Goal: Information Seeking & Learning: Learn about a topic

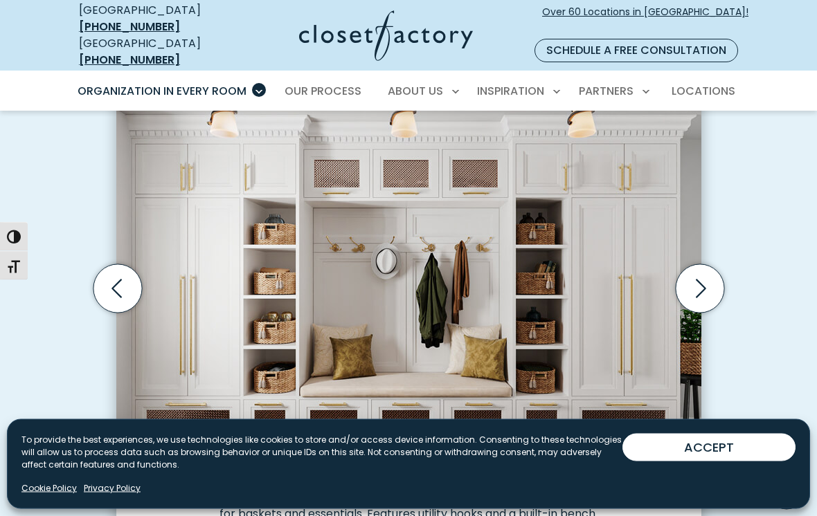
scroll to position [426, 0]
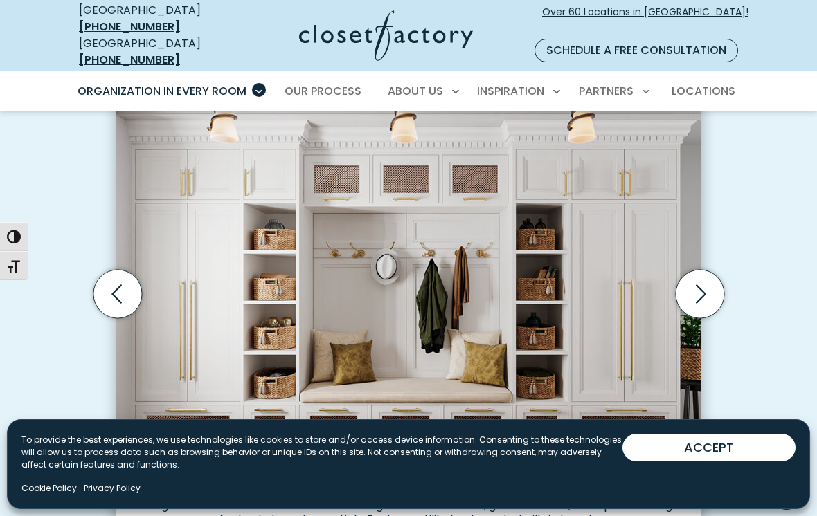
click at [709, 279] on icon "Next slide" at bounding box center [699, 294] width 48 height 48
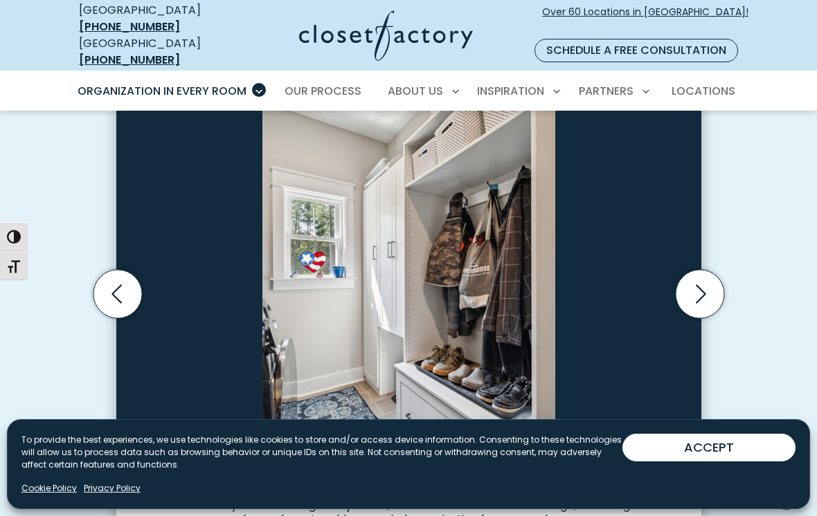
click at [715, 278] on icon "Next slide" at bounding box center [699, 294] width 48 height 48
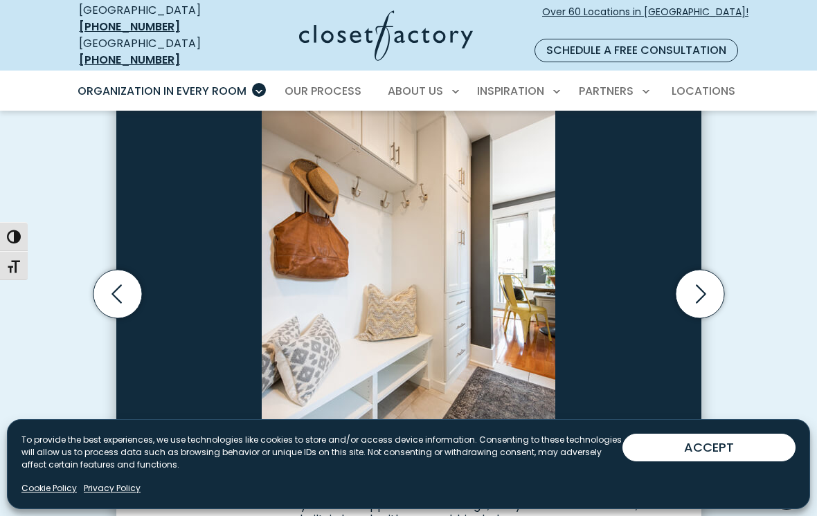
click at [714, 278] on icon "Next slide" at bounding box center [699, 294] width 48 height 48
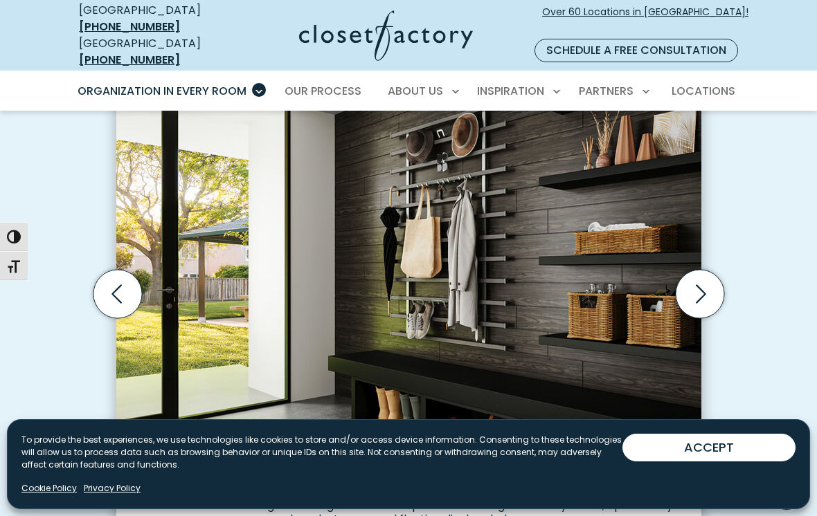
click at [715, 279] on icon "Next slide" at bounding box center [699, 294] width 48 height 48
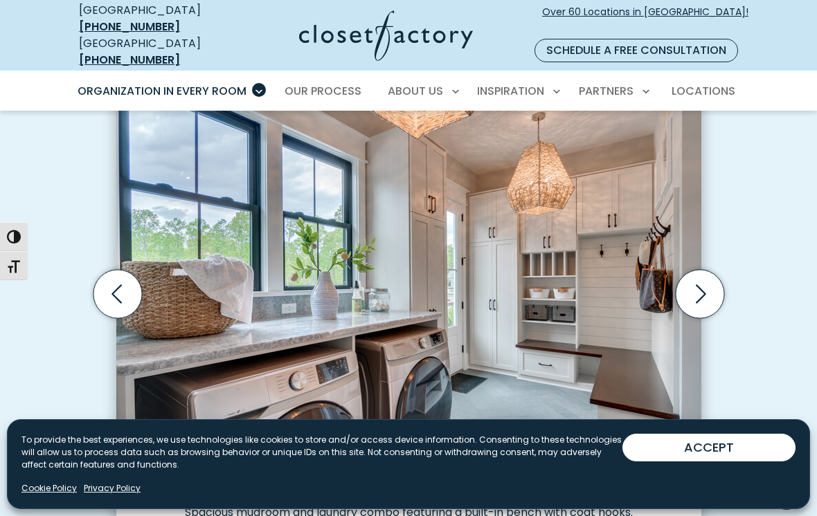
click at [712, 277] on icon "Next slide" at bounding box center [699, 294] width 48 height 48
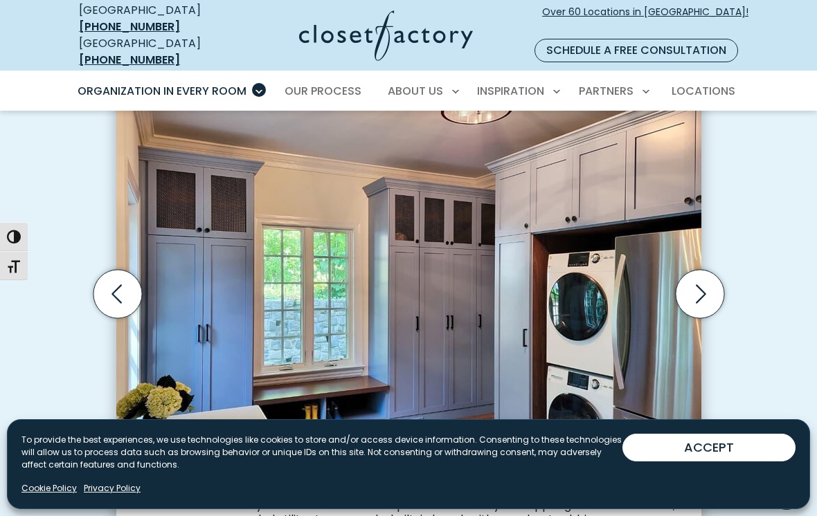
click at [715, 280] on icon "Next slide" at bounding box center [699, 294] width 48 height 48
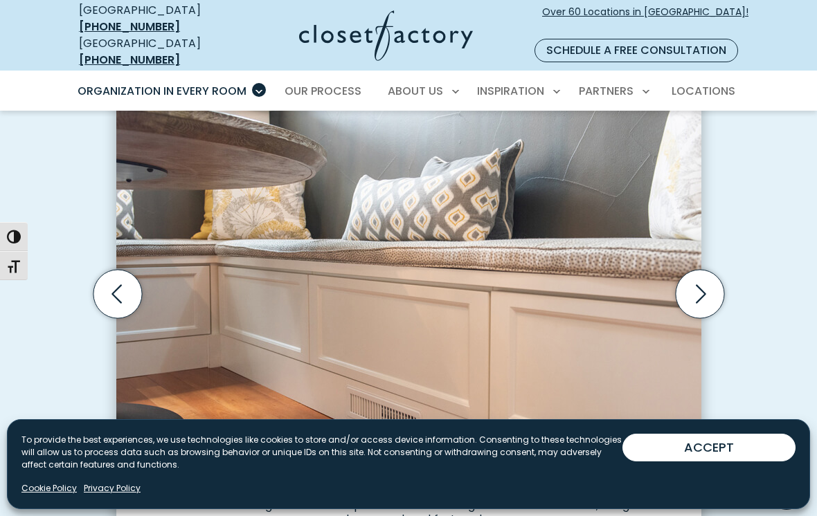
click at [712, 275] on icon "Next slide" at bounding box center [699, 294] width 48 height 48
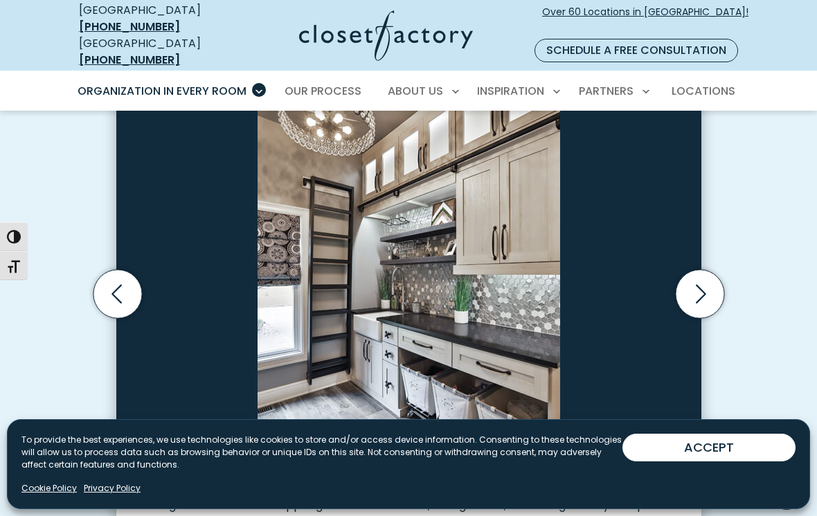
click at [716, 277] on icon "Next slide" at bounding box center [699, 294] width 48 height 48
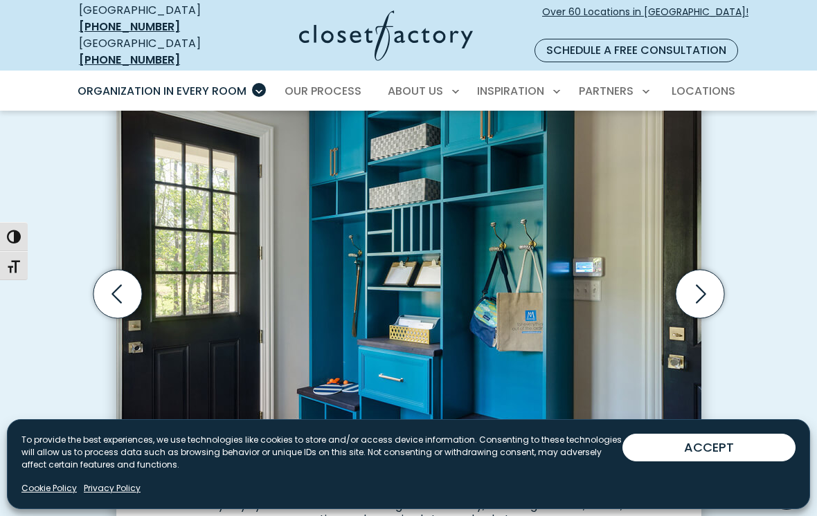
click at [712, 279] on icon "Next slide" at bounding box center [699, 294] width 48 height 48
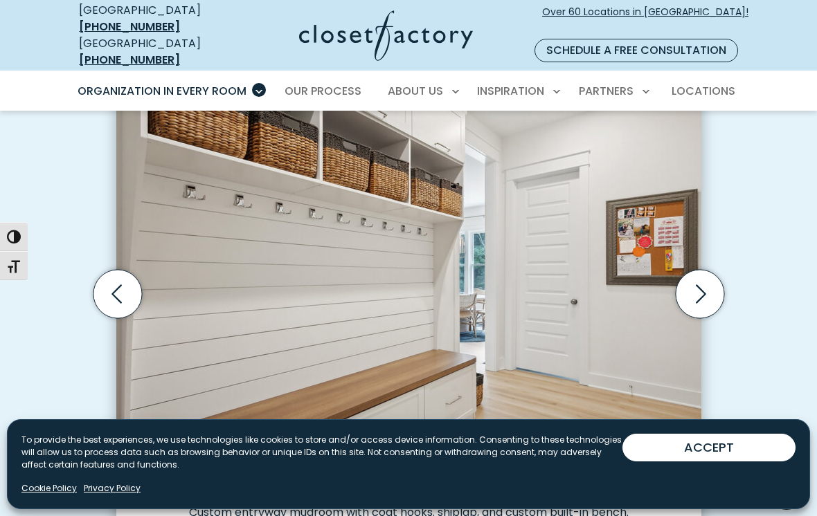
click at [714, 275] on icon "Next slide" at bounding box center [699, 294] width 48 height 48
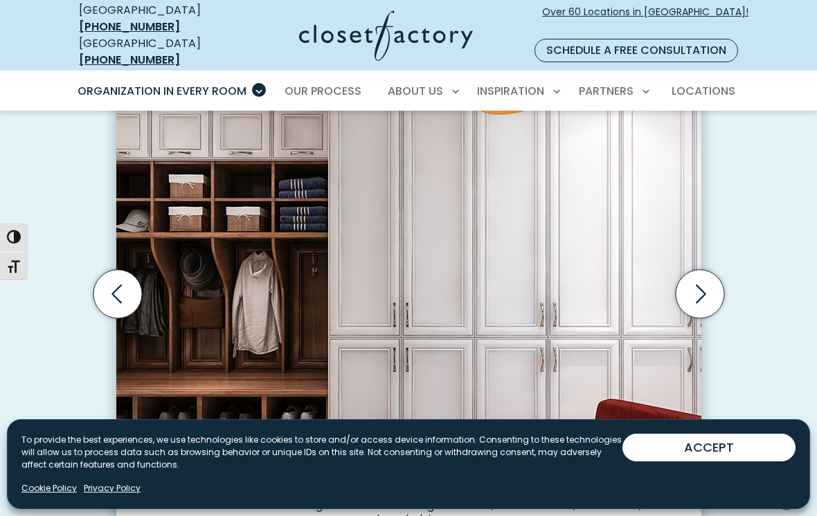
click at [712, 280] on icon "Next slide" at bounding box center [699, 294] width 48 height 48
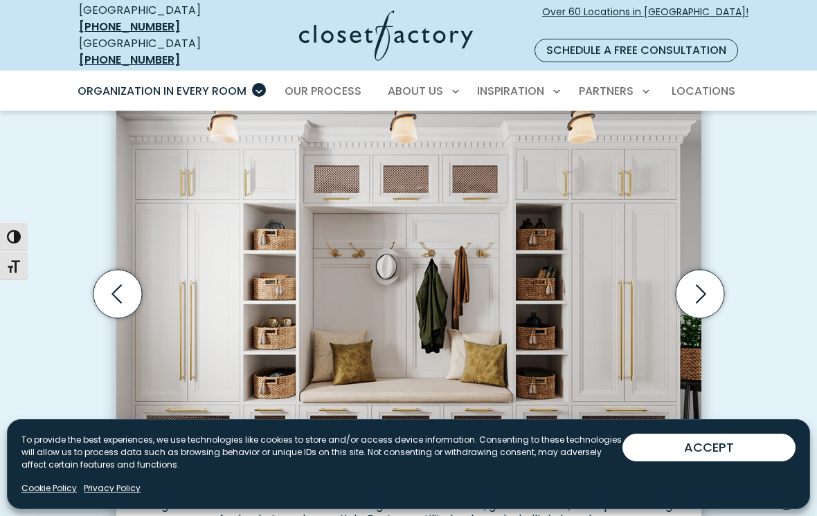
click at [708, 284] on icon "Next slide" at bounding box center [699, 294] width 48 height 48
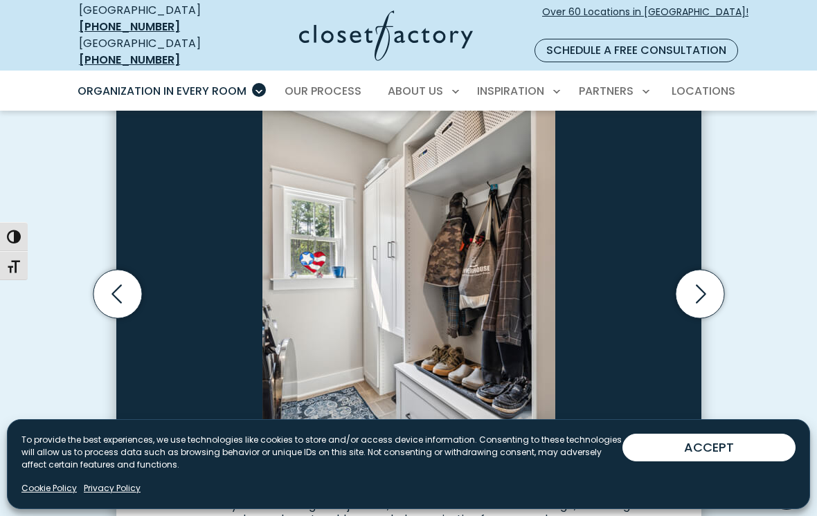
click at [710, 273] on icon "Next slide" at bounding box center [699, 294] width 48 height 48
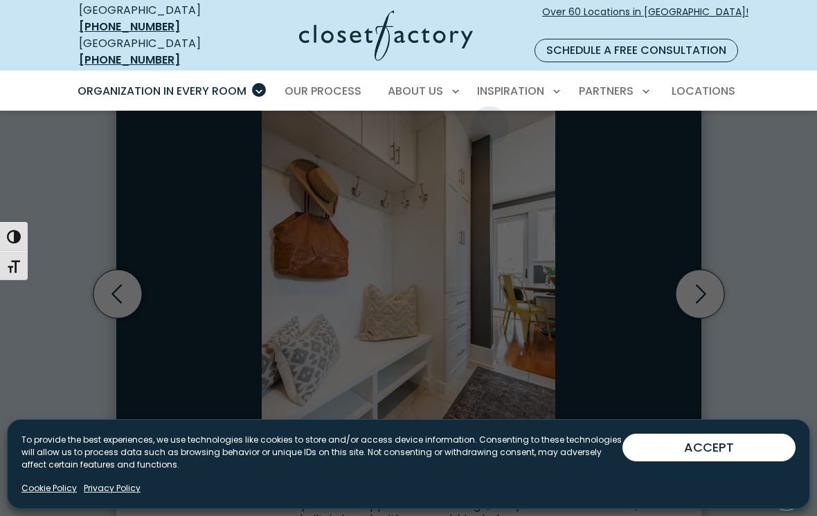
click at [482, 133] on span "Inspiration Gallery" at bounding box center [486, 140] width 104 height 14
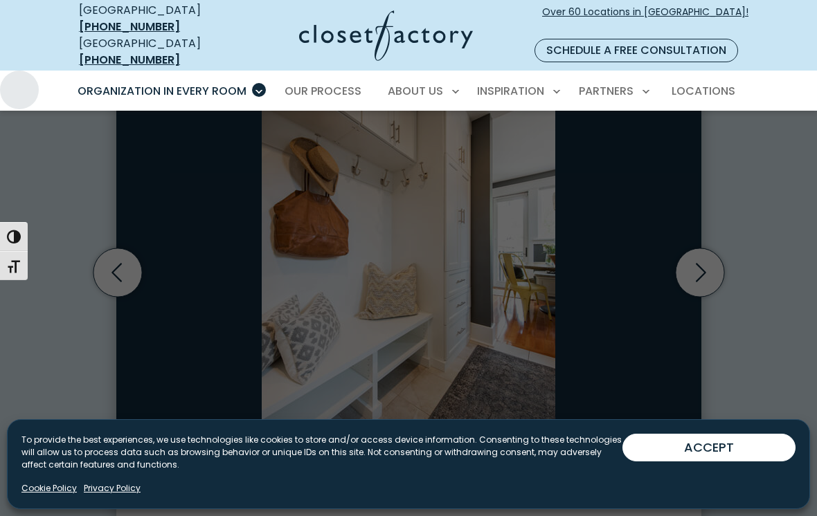
click at [628, 314] on div at bounding box center [408, 369] width 817 height 516
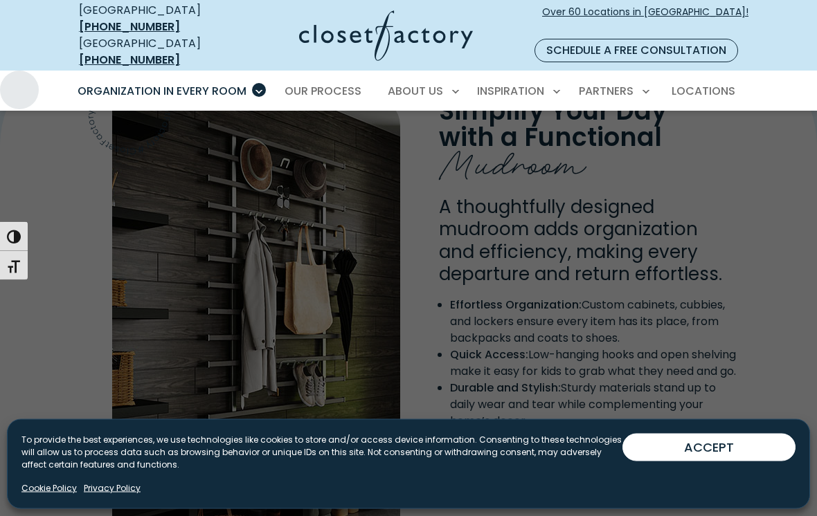
scroll to position [1051, 0]
click at [302, 293] on div at bounding box center [408, 369] width 817 height 516
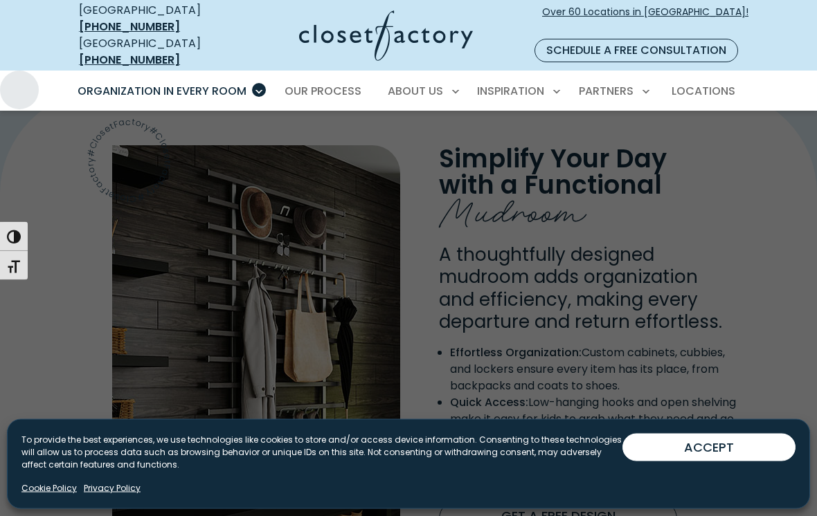
scroll to position [1004, 0]
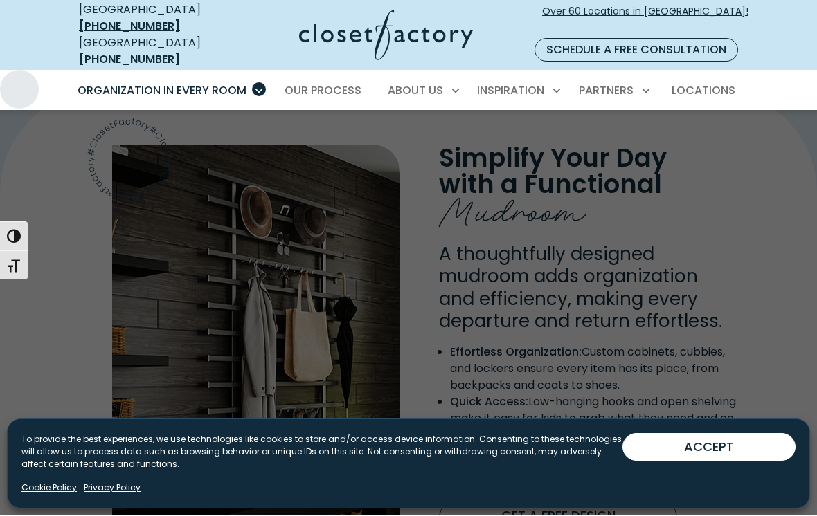
click at [777, 386] on div at bounding box center [408, 369] width 817 height 516
click at [772, 390] on div at bounding box center [408, 369] width 817 height 516
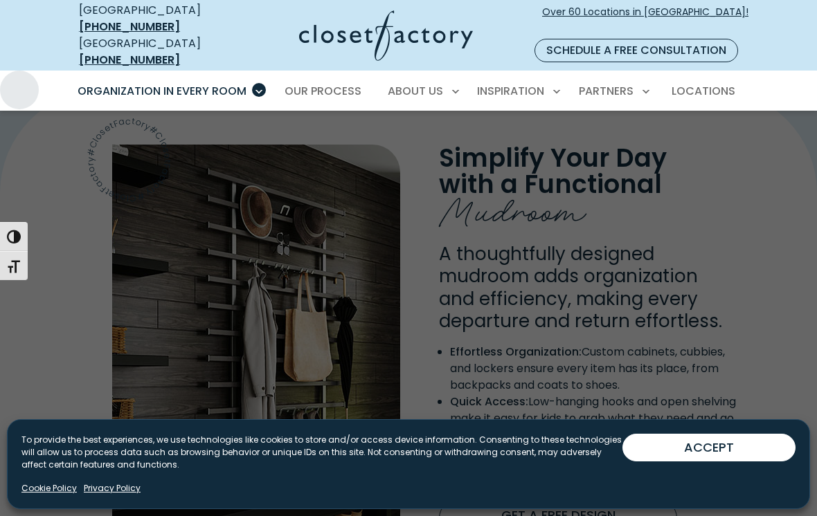
click at [742, 462] on button "ACCEPT" at bounding box center [708, 448] width 173 height 28
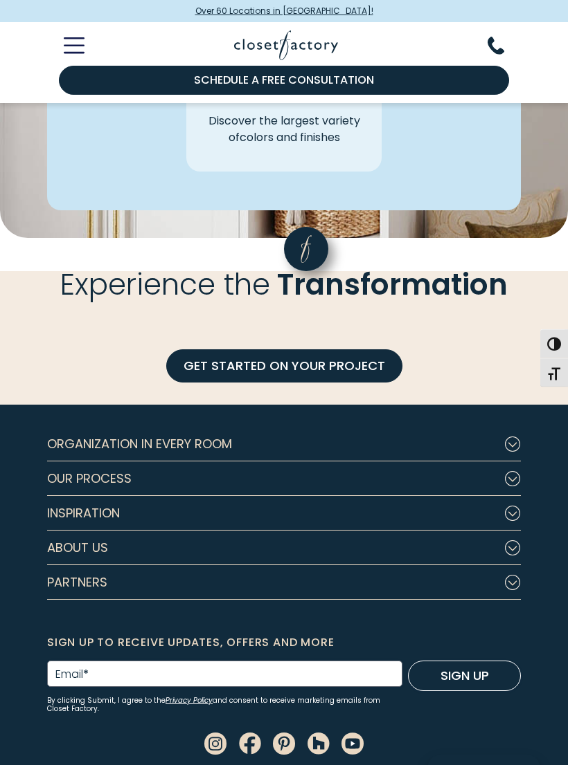
scroll to position [4135, 0]
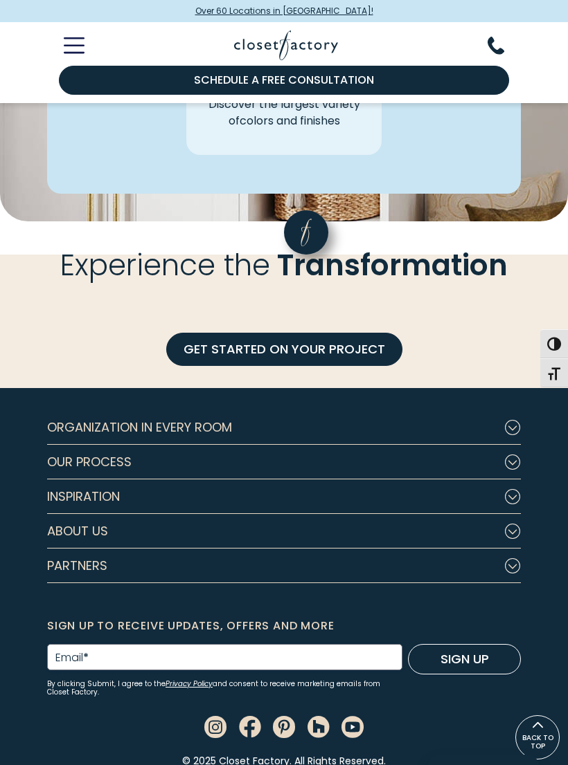
click at [518, 420] on icon "Footer Subnav Button - Organization in Every Room" at bounding box center [512, 427] width 17 height 15
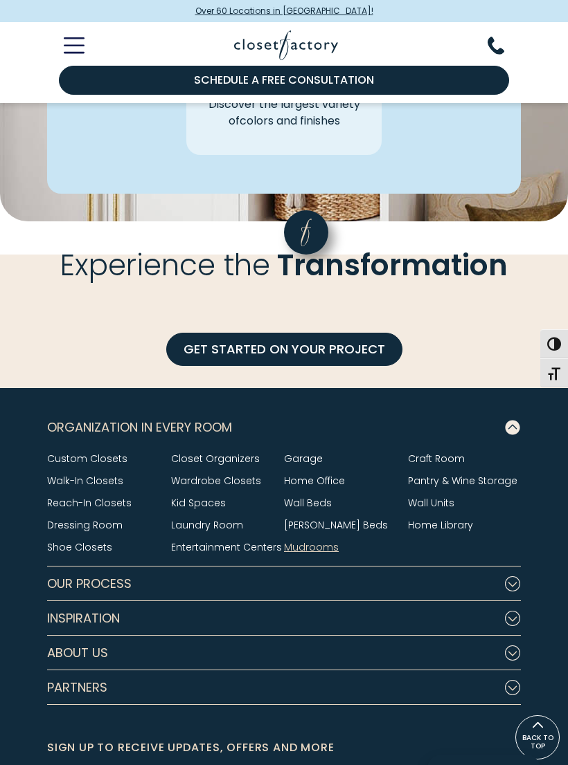
click at [442, 496] on link "Wall Units" at bounding box center [431, 503] width 46 height 14
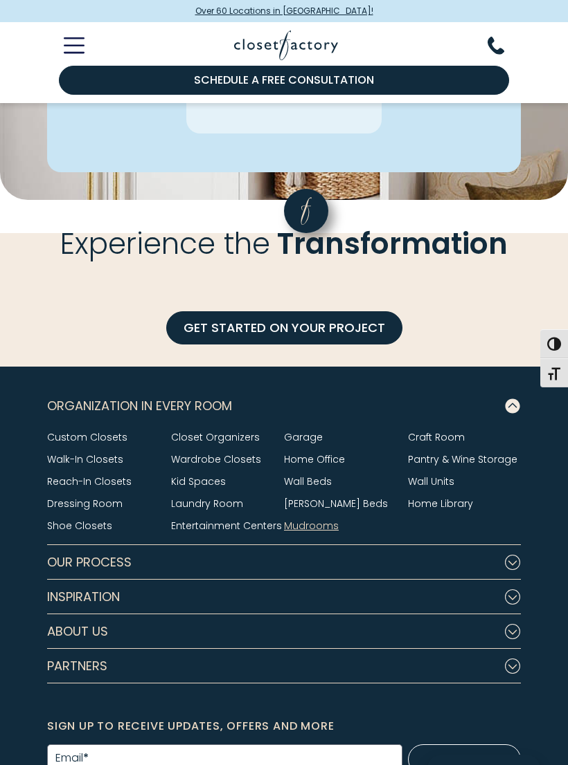
click at [464, 501] on link "Home Library" at bounding box center [440, 504] width 65 height 14
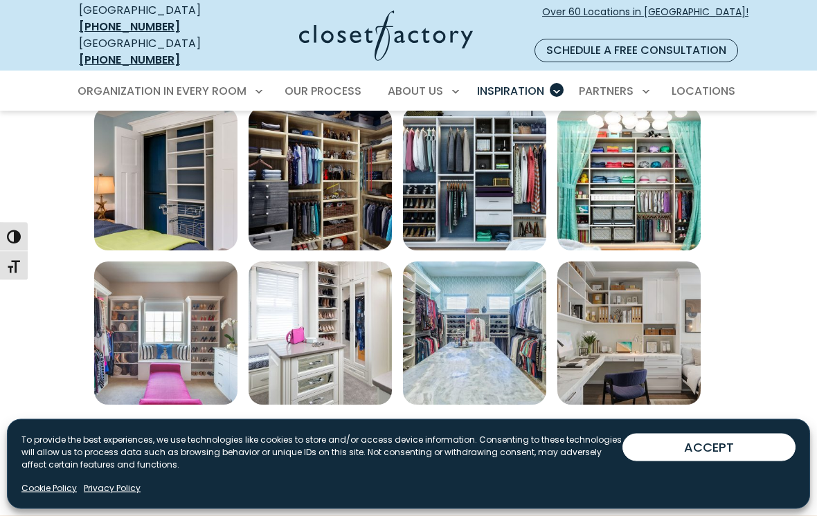
scroll to position [810, 0]
click at [406, 431] on span "Load More" at bounding box center [408, 439] width 90 height 17
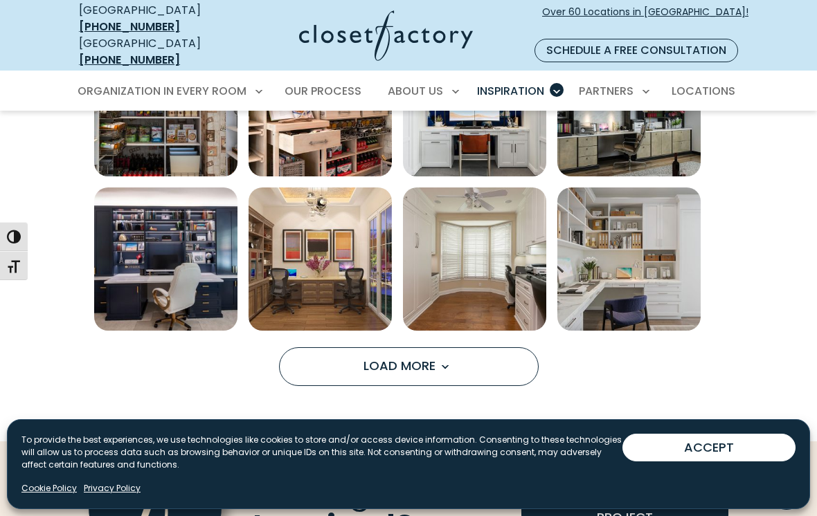
scroll to position [1501, 0]
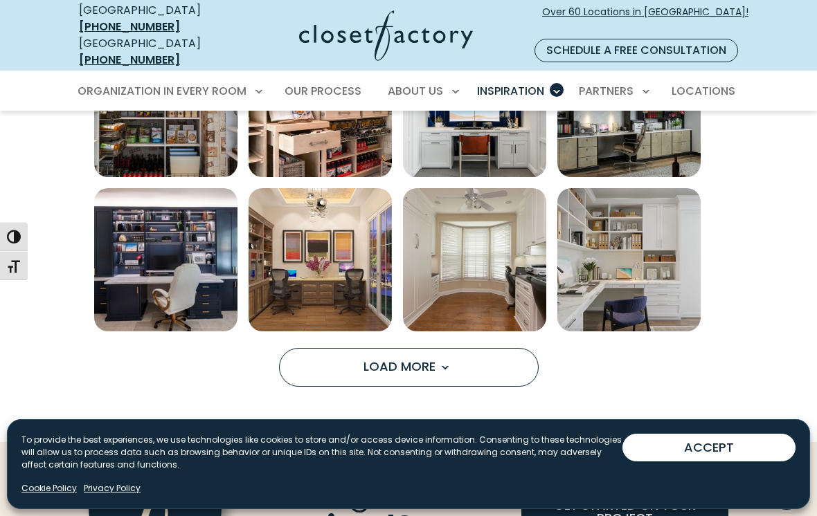
click at [397, 358] on span "Load More" at bounding box center [408, 366] width 90 height 17
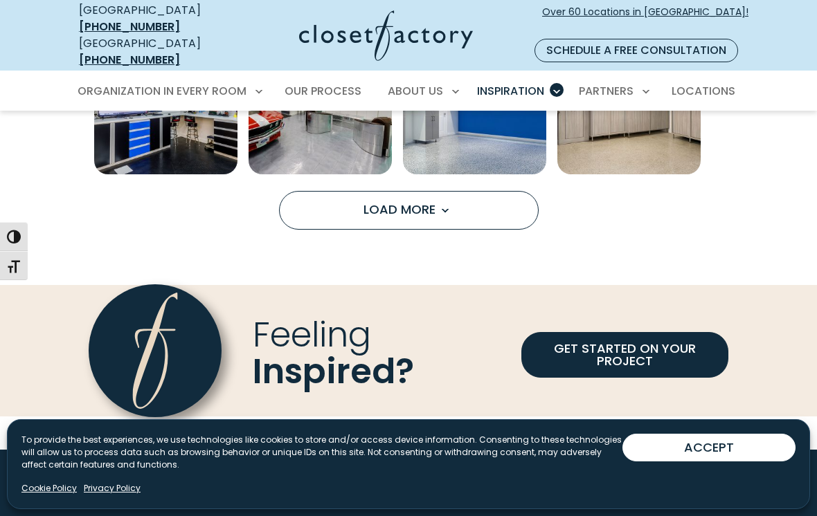
scroll to position [2279, 0]
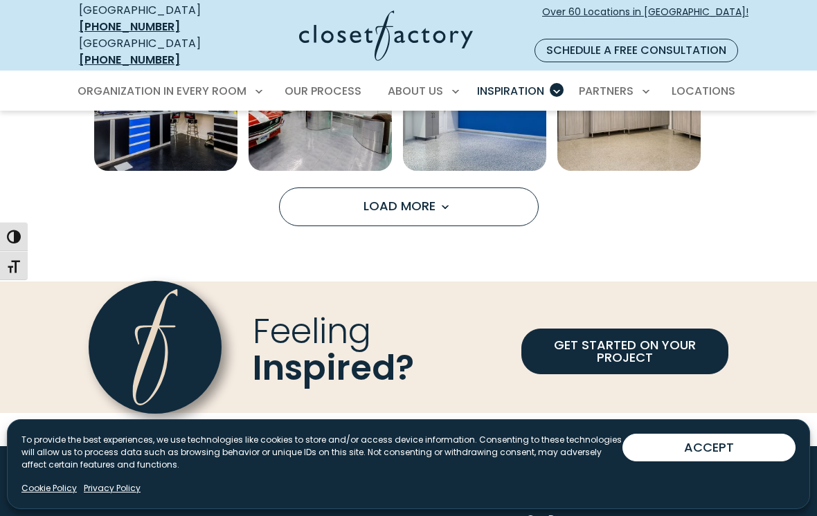
click at [390, 197] on span "Load More" at bounding box center [408, 205] width 90 height 17
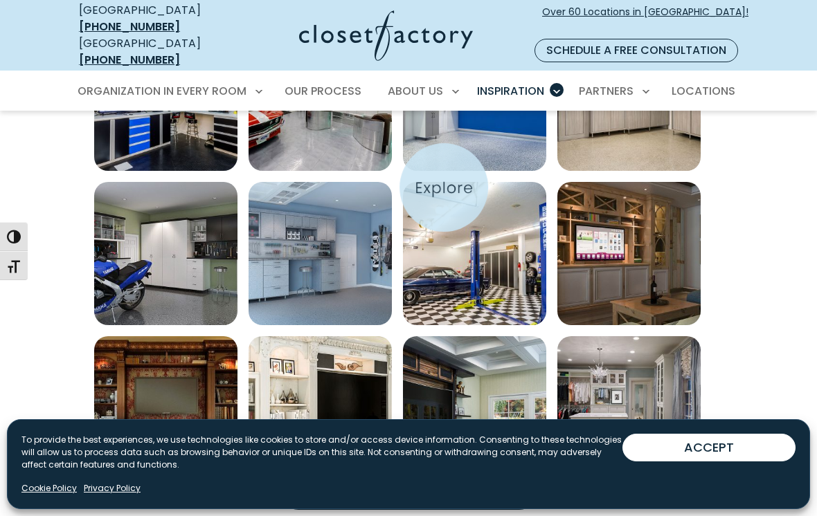
click at [444, 188] on img "Open inspiration gallery to preview enlarged image" at bounding box center [474, 253] width 143 height 143
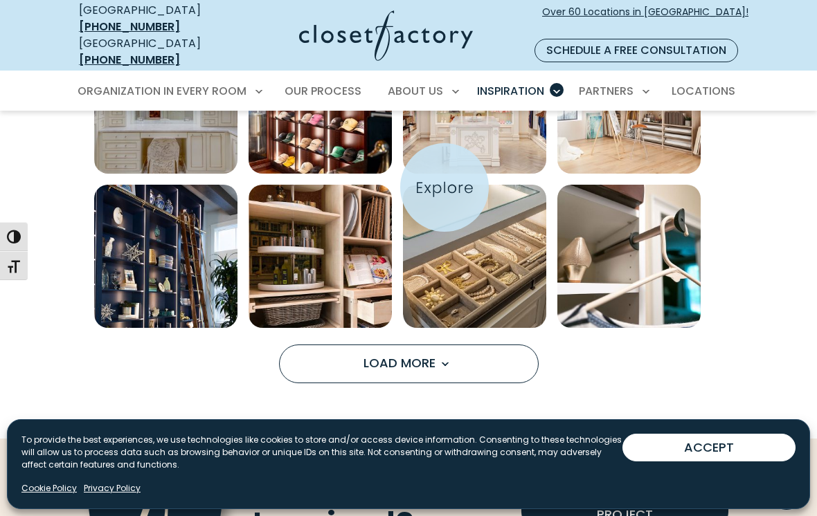
scroll to position [2737, 0]
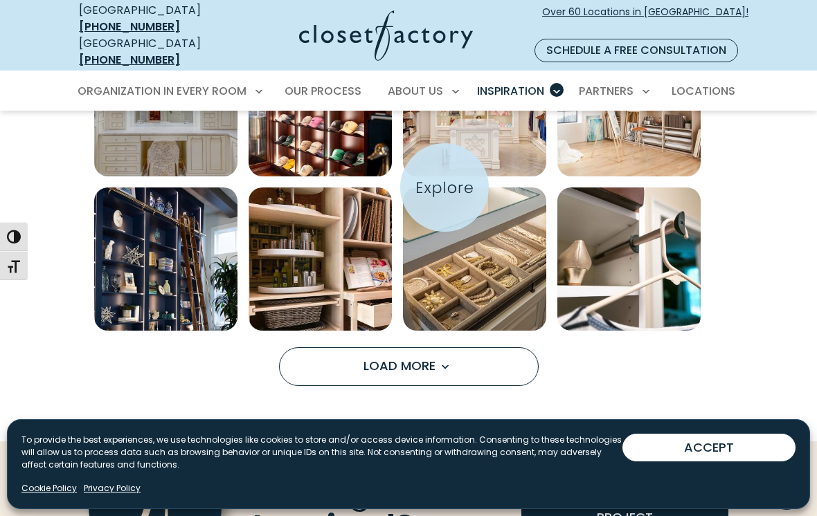
click at [405, 357] on span "Load More" at bounding box center [408, 365] width 90 height 17
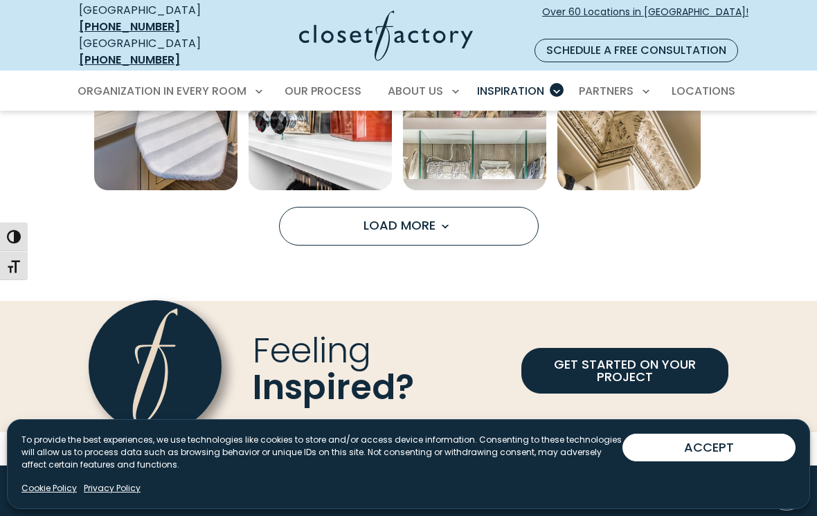
scroll to position [3494, 0]
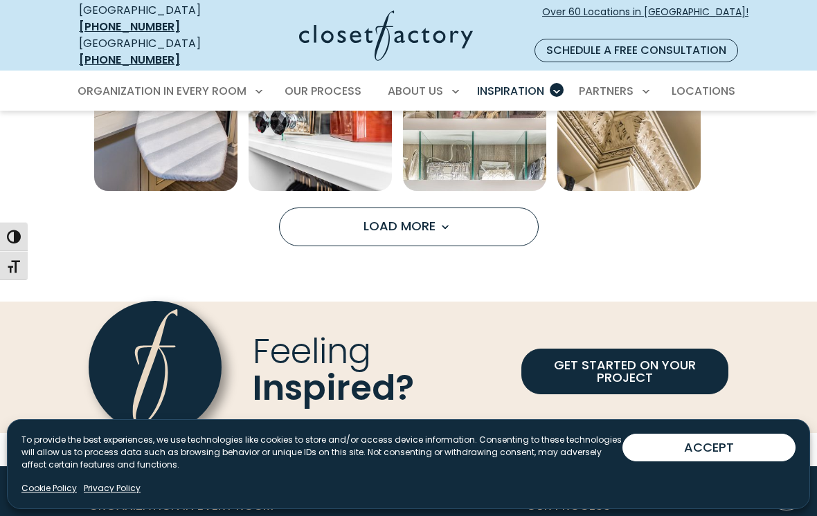
click at [391, 217] on span "Load More" at bounding box center [408, 225] width 90 height 17
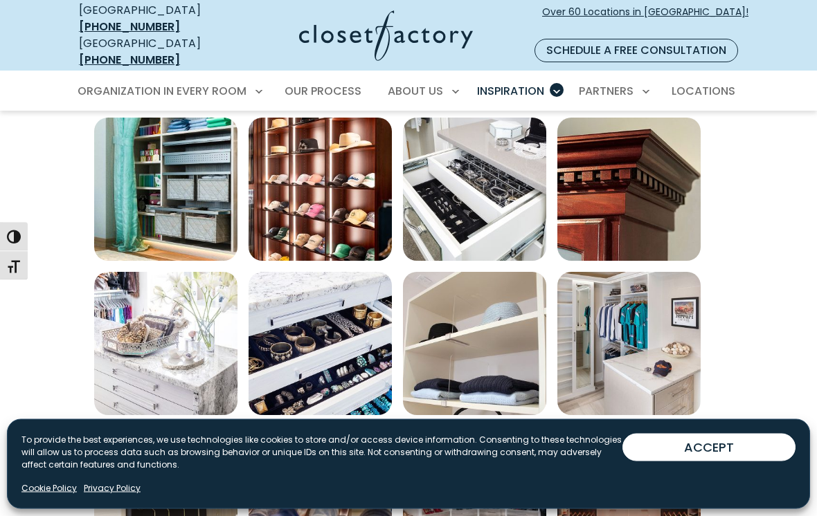
scroll to position [3578, 0]
click at [626, 334] on img "Open inspiration gallery to preview enlarged image" at bounding box center [628, 343] width 143 height 143
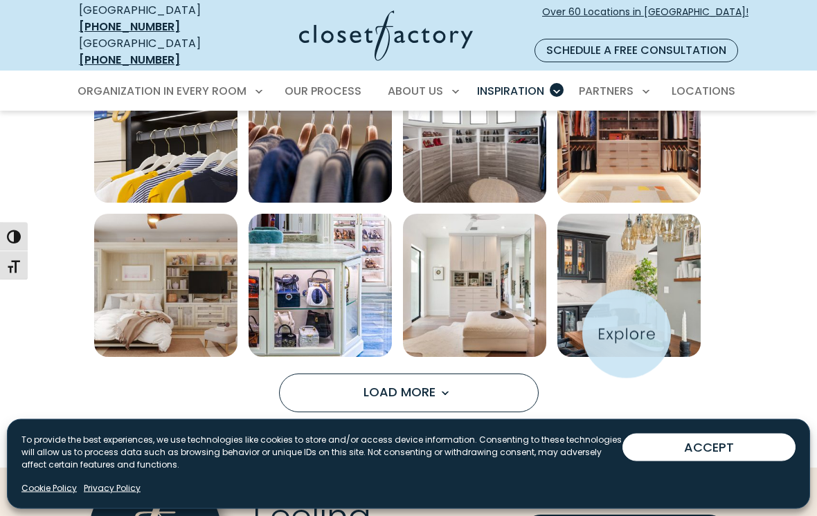
scroll to position [3945, 0]
click at [408, 383] on span "Load More" at bounding box center [408, 391] width 90 height 17
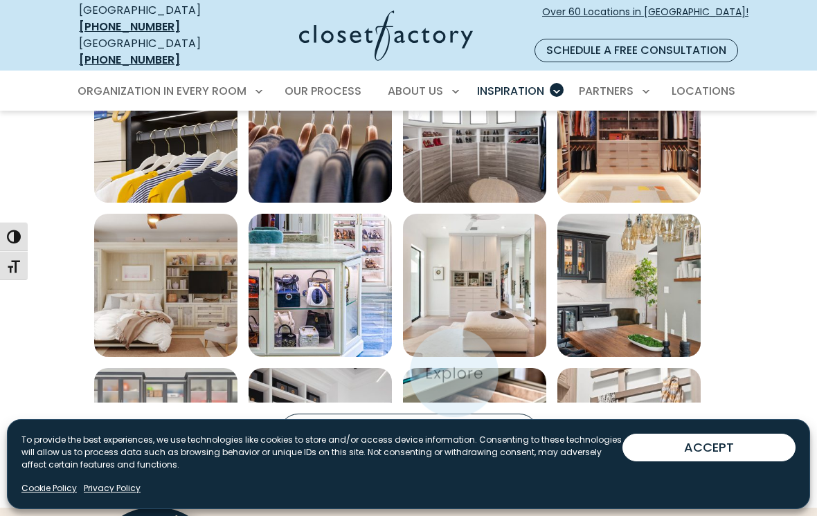
click at [440, 379] on img "Open inspiration gallery to preview enlarged image" at bounding box center [474, 439] width 143 height 143
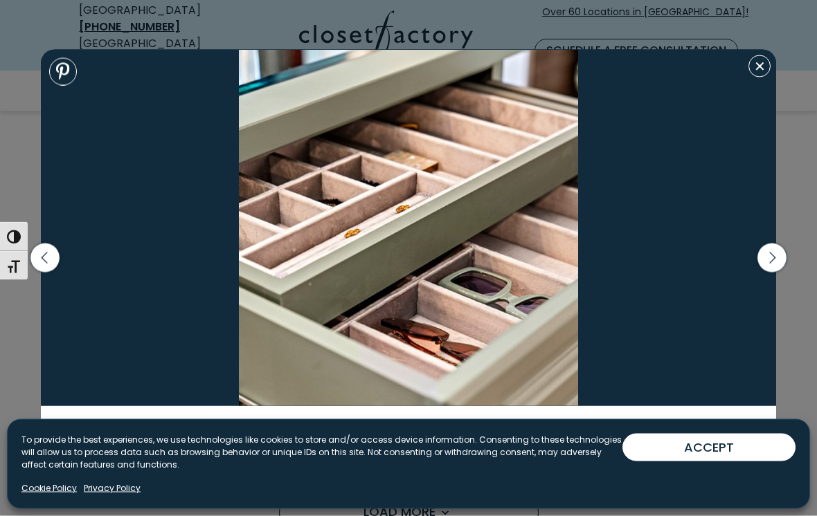
scroll to position [4443, 0]
click at [772, 69] on img at bounding box center [408, 228] width 735 height 356
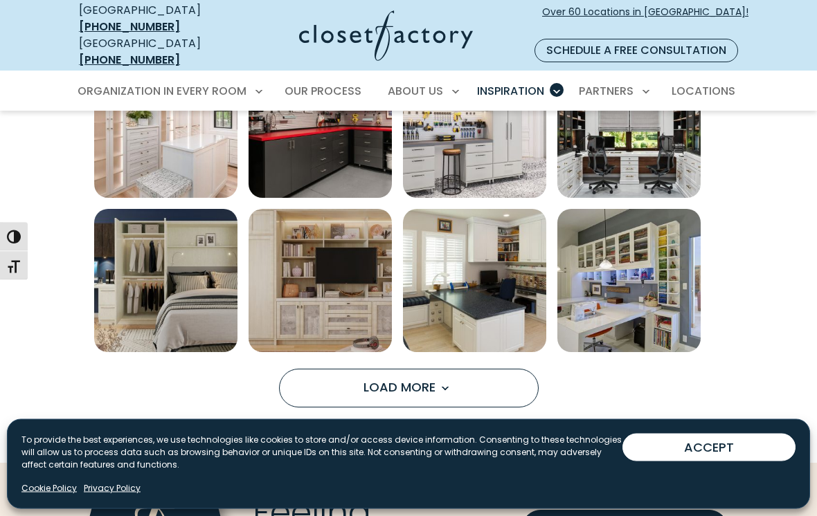
scroll to position [4567, 0]
click at [419, 379] on span "Load More" at bounding box center [408, 387] width 90 height 17
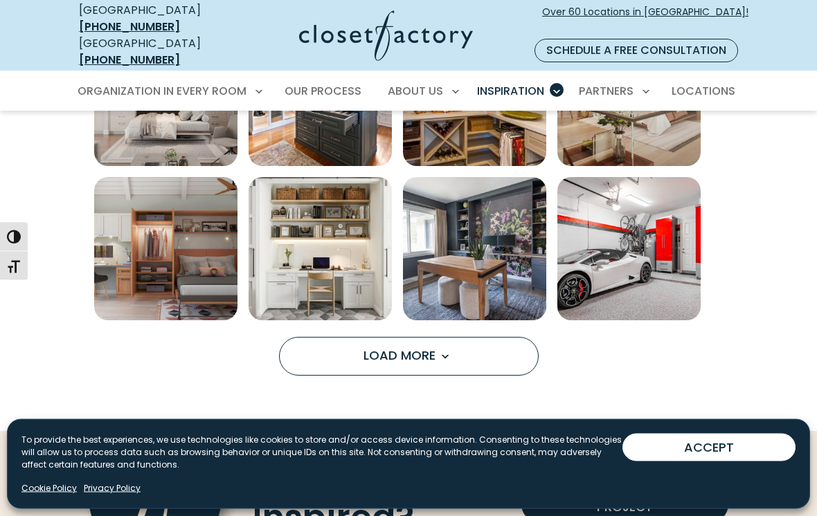
scroll to position [5217, 0]
click at [464, 344] on button "Load More" at bounding box center [409, 356] width 260 height 39
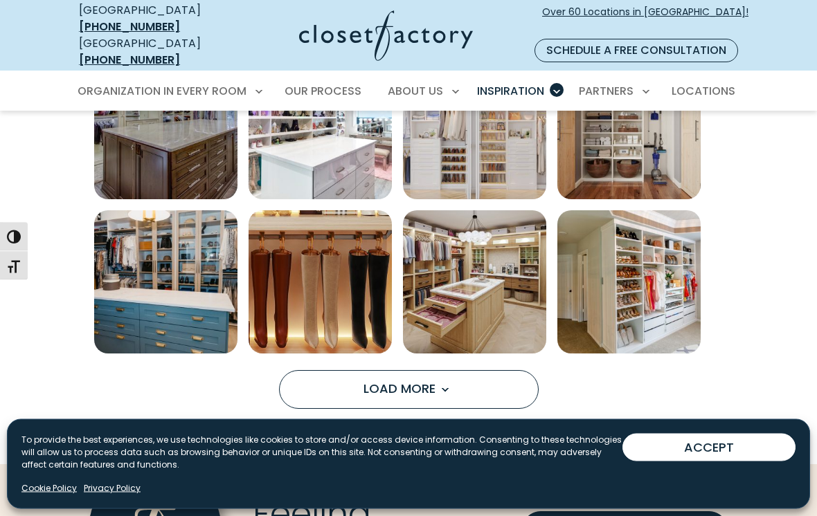
scroll to position [5801, 0]
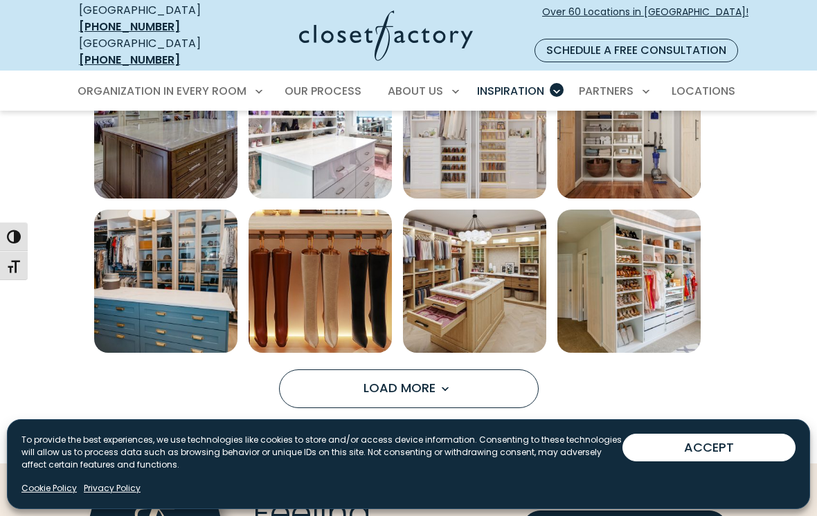
click at [415, 379] on span "Load More" at bounding box center [408, 387] width 90 height 17
click at [407, 367] on img "Open inspiration gallery to preview enlarged image" at bounding box center [474, 435] width 143 height 143
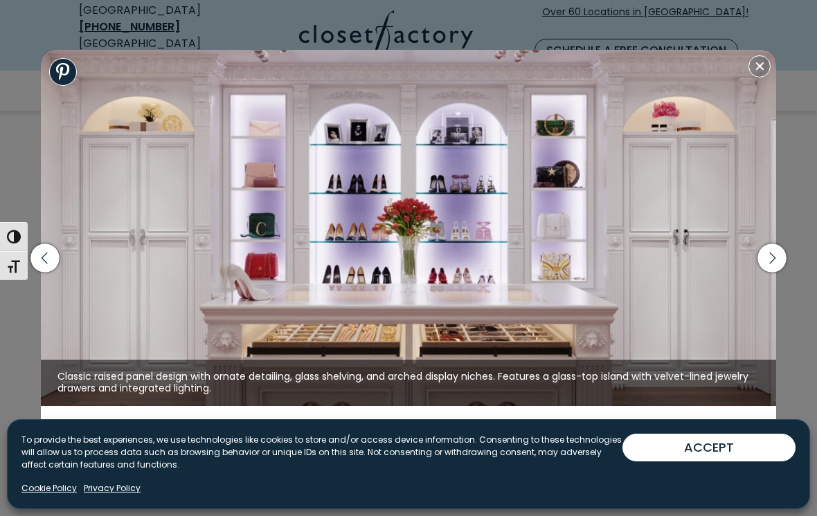
click at [769, 273] on icon "button" at bounding box center [771, 258] width 29 height 29
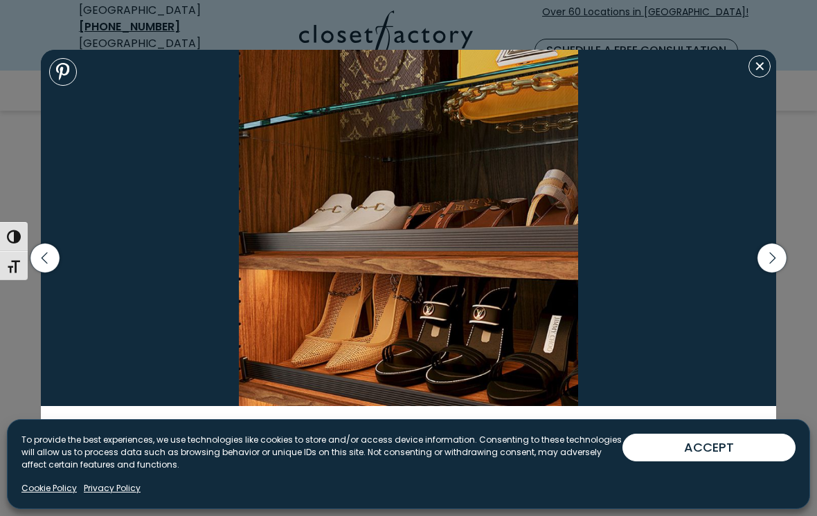
click at [775, 270] on icon "button" at bounding box center [771, 258] width 29 height 29
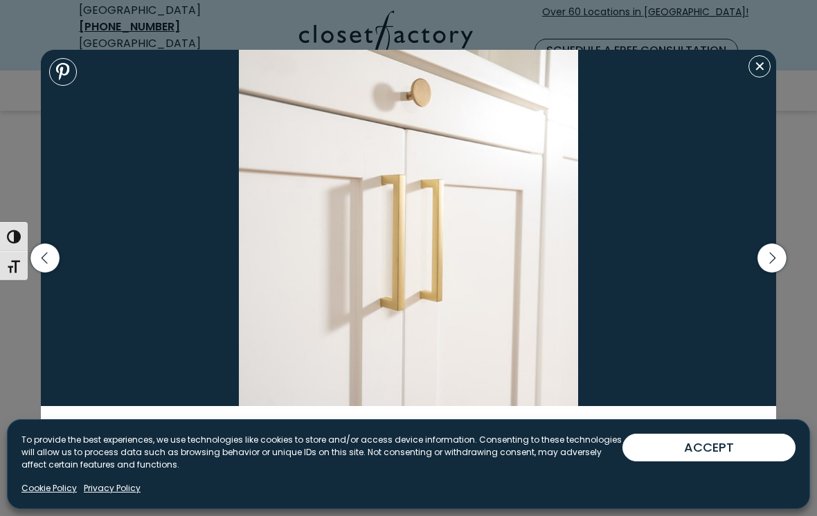
click at [778, 267] on icon "button" at bounding box center [771, 258] width 29 height 29
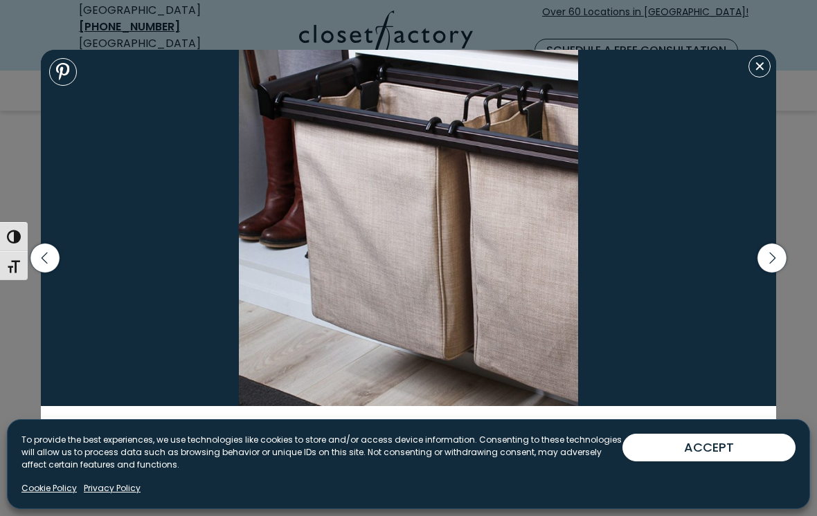
click at [783, 273] on icon "button" at bounding box center [771, 258] width 29 height 29
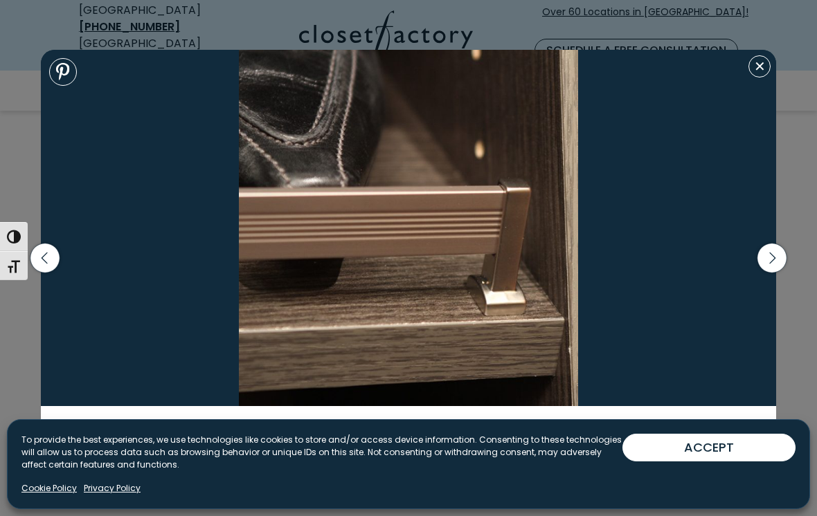
click at [783, 273] on icon "button" at bounding box center [771, 258] width 29 height 29
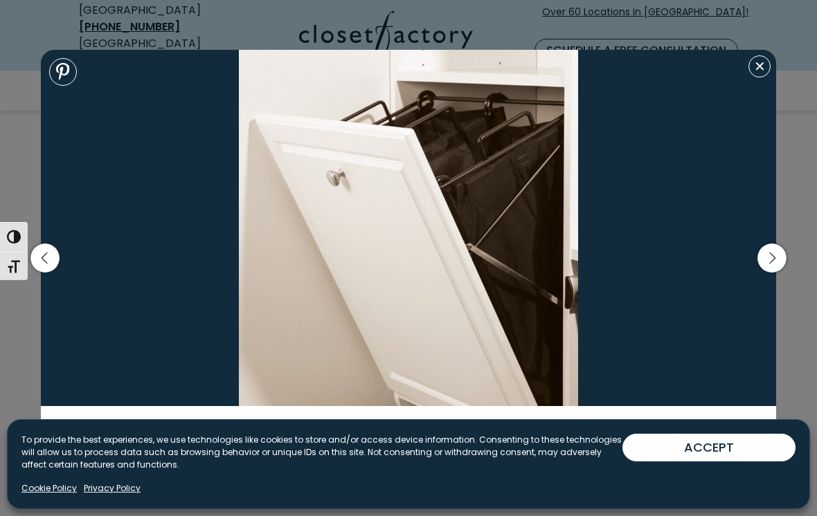
click at [777, 273] on icon "button" at bounding box center [771, 258] width 29 height 29
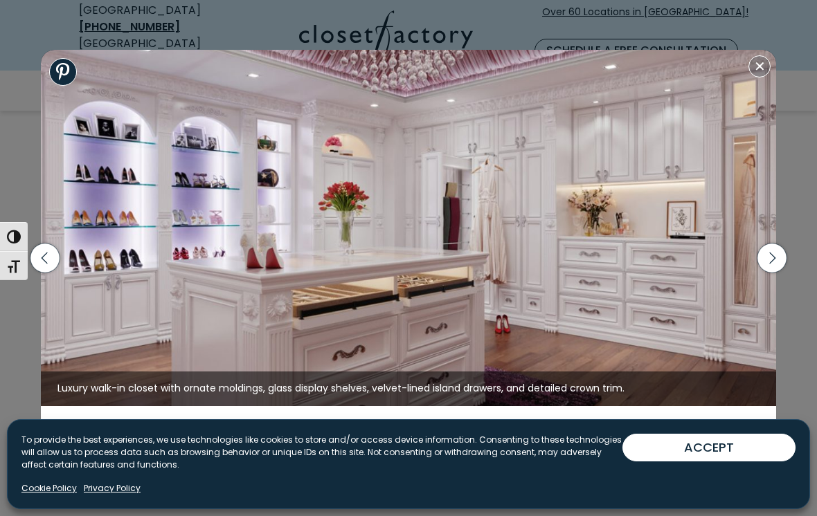
click at [779, 273] on icon "button" at bounding box center [771, 258] width 29 height 29
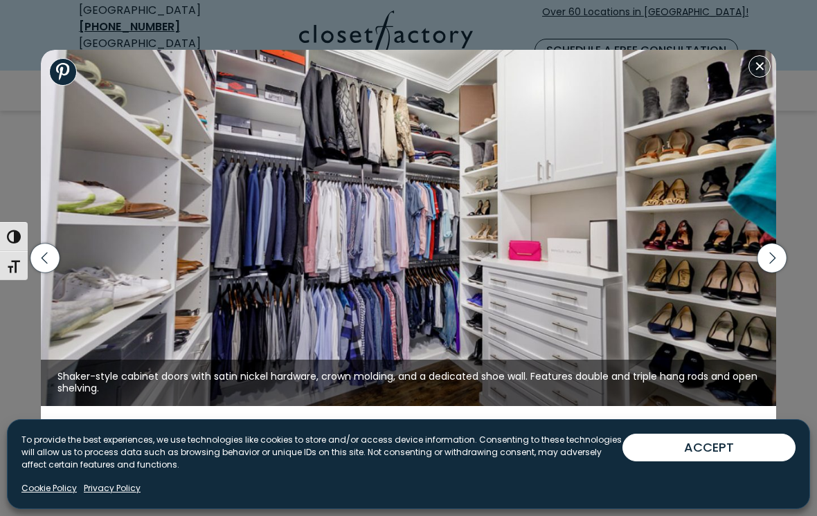
click at [778, 273] on icon "button" at bounding box center [771, 258] width 29 height 29
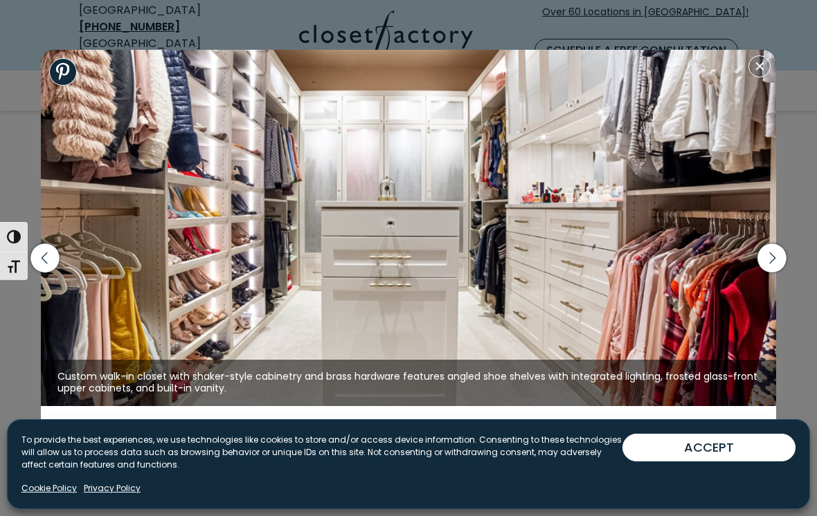
click at [776, 273] on icon "button" at bounding box center [771, 258] width 29 height 29
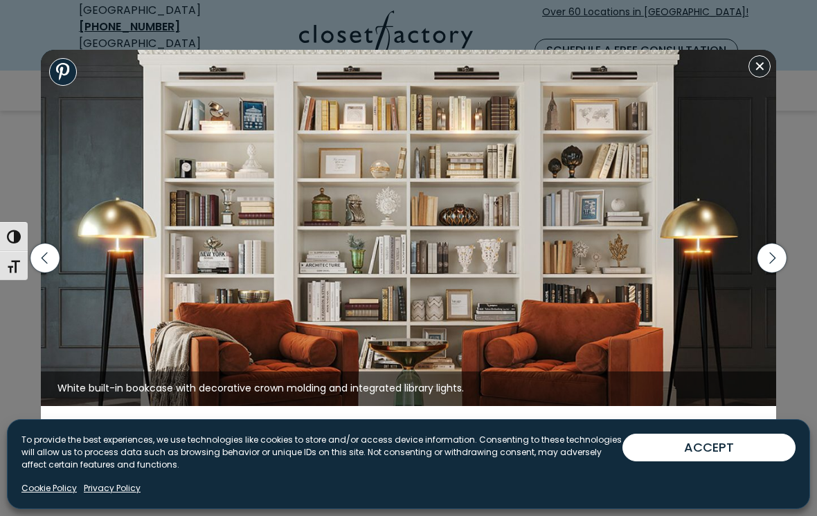
click at [774, 273] on icon "button" at bounding box center [771, 258] width 29 height 29
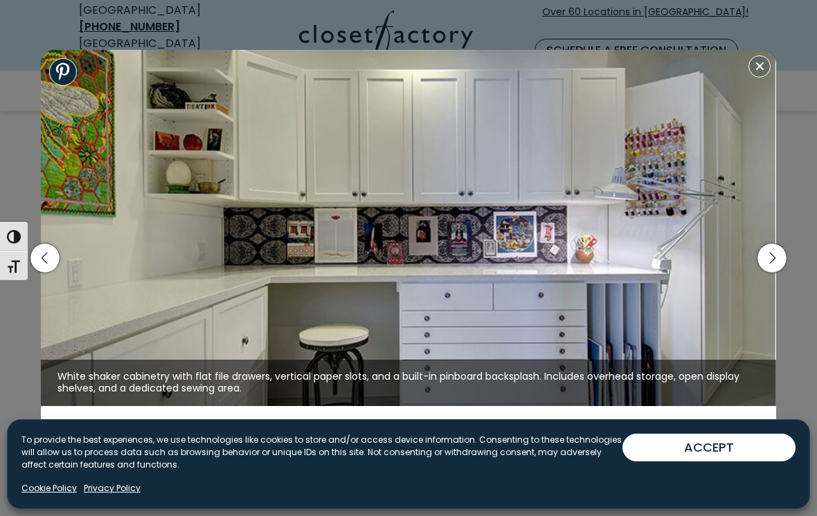
click at [779, 270] on icon "button" at bounding box center [771, 258] width 29 height 29
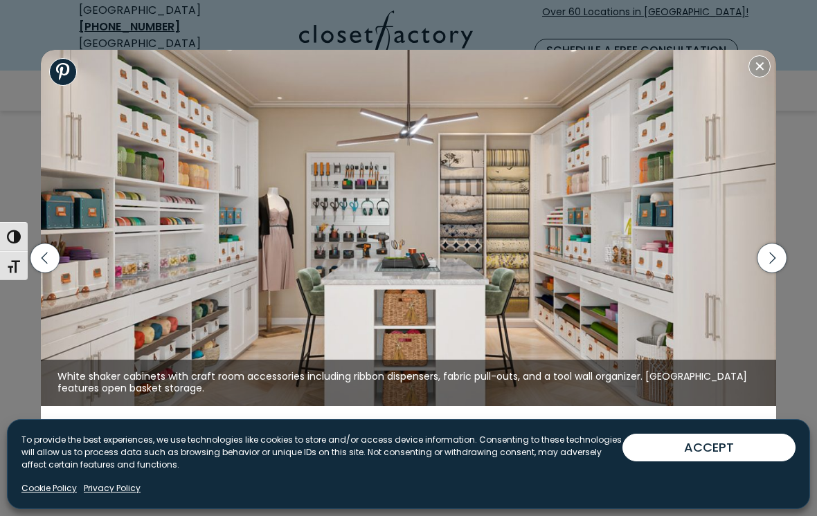
click at [775, 272] on icon "button" at bounding box center [771, 258] width 29 height 29
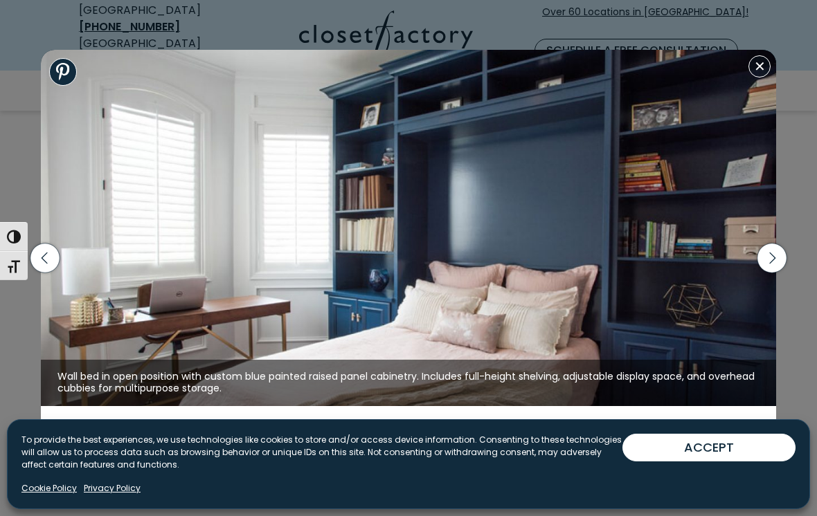
click at [776, 270] on icon "button" at bounding box center [771, 258] width 29 height 29
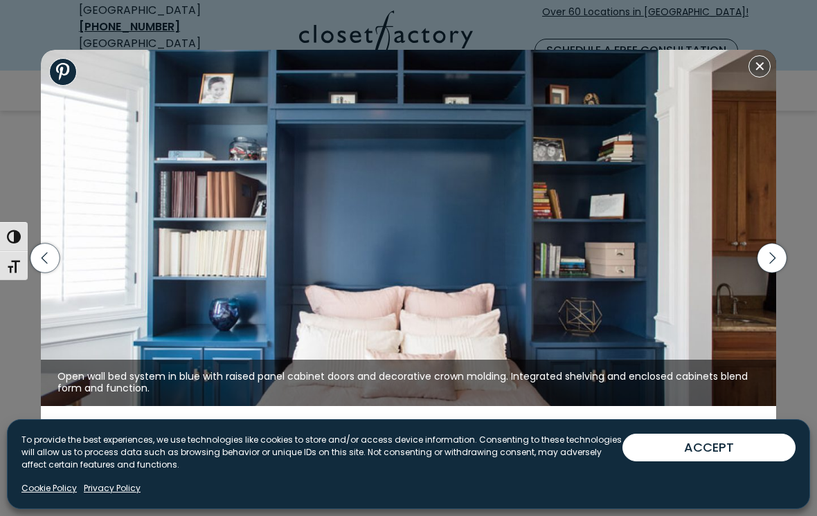
click at [780, 272] on icon "button" at bounding box center [771, 258] width 29 height 29
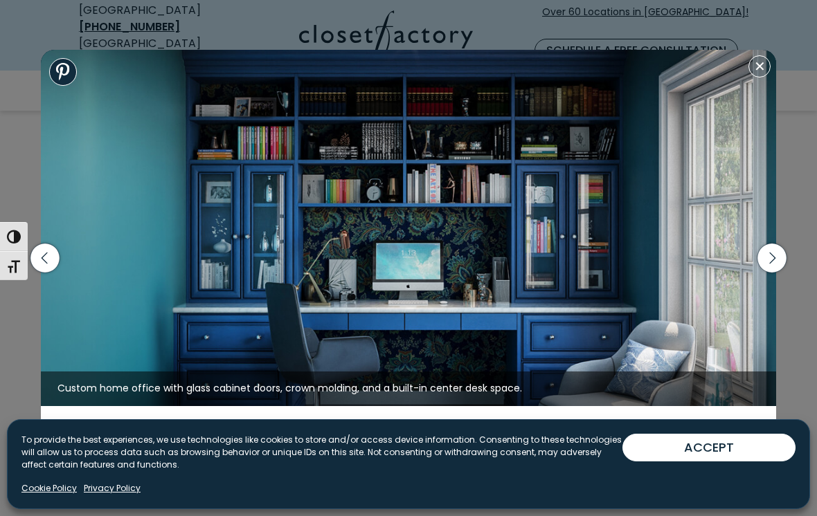
click at [772, 273] on icon "button" at bounding box center [771, 258] width 29 height 29
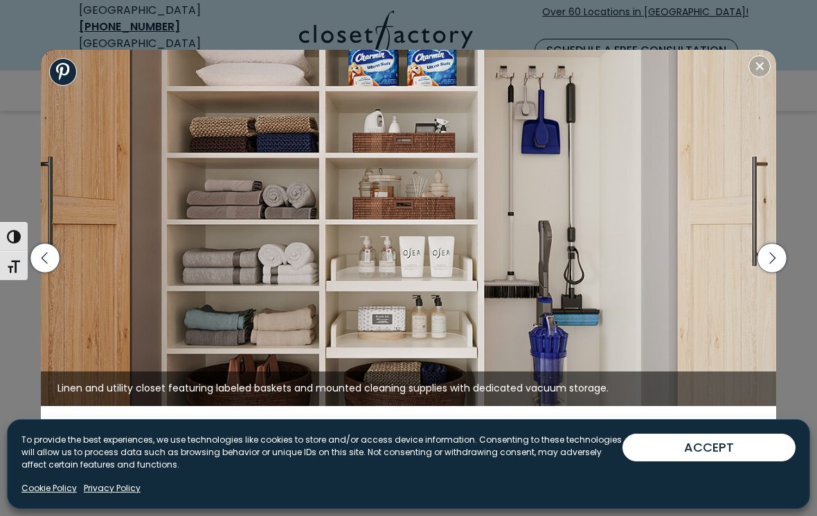
click at [50, 255] on icon "button" at bounding box center [44, 258] width 29 height 29
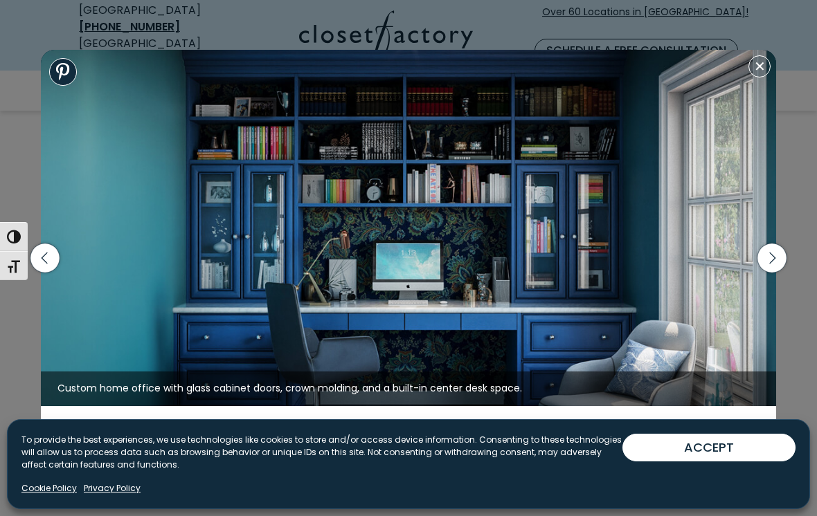
click at [779, 273] on icon "button" at bounding box center [771, 258] width 29 height 29
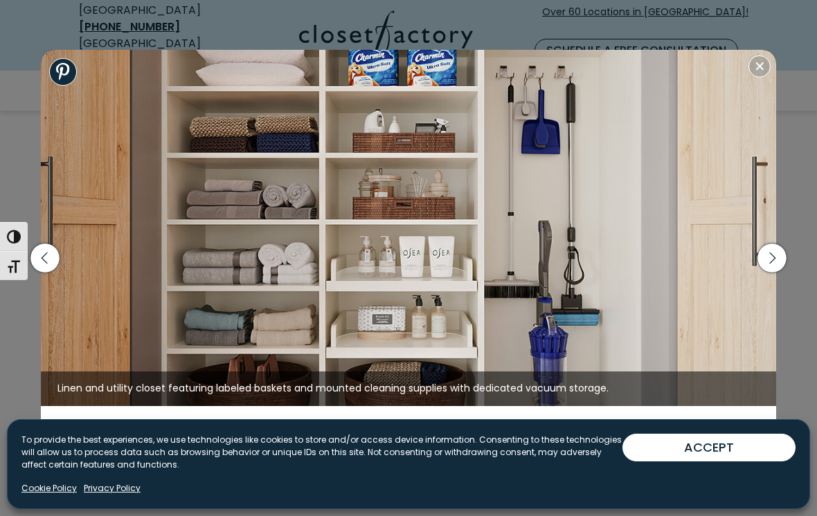
click at [784, 269] on icon "button" at bounding box center [771, 258] width 29 height 29
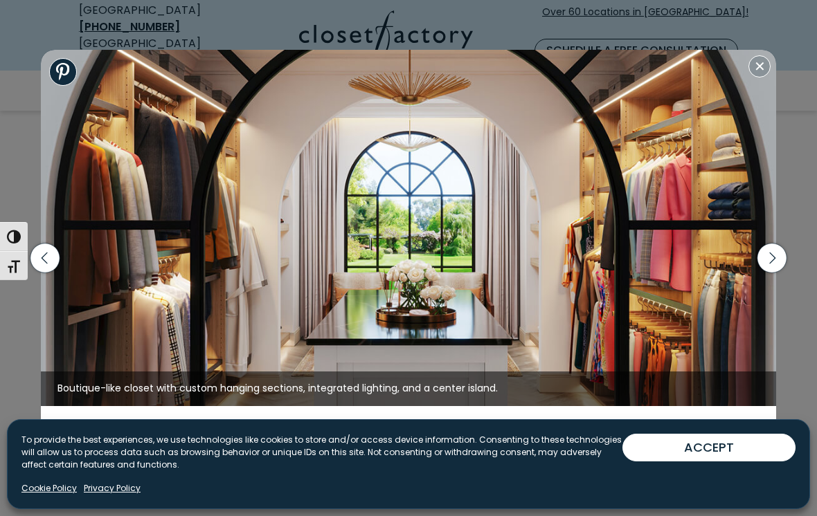
click at [774, 269] on icon "button" at bounding box center [771, 258] width 29 height 29
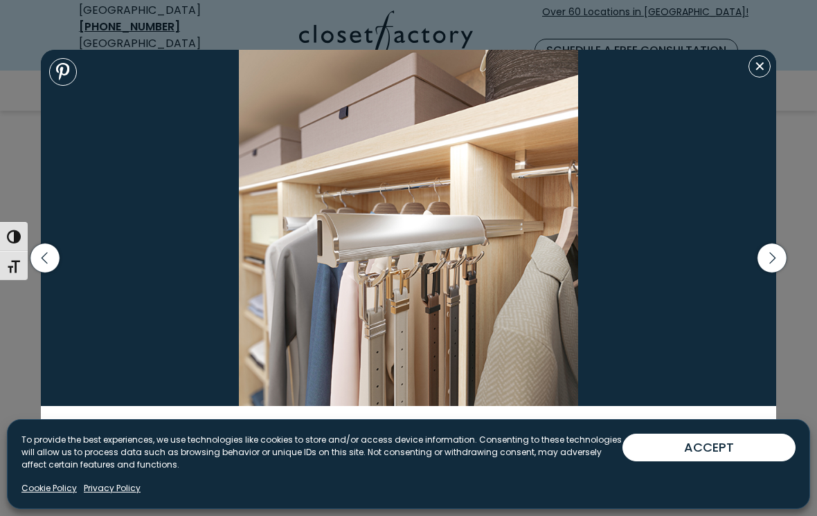
click at [779, 272] on icon "button" at bounding box center [771, 258] width 29 height 29
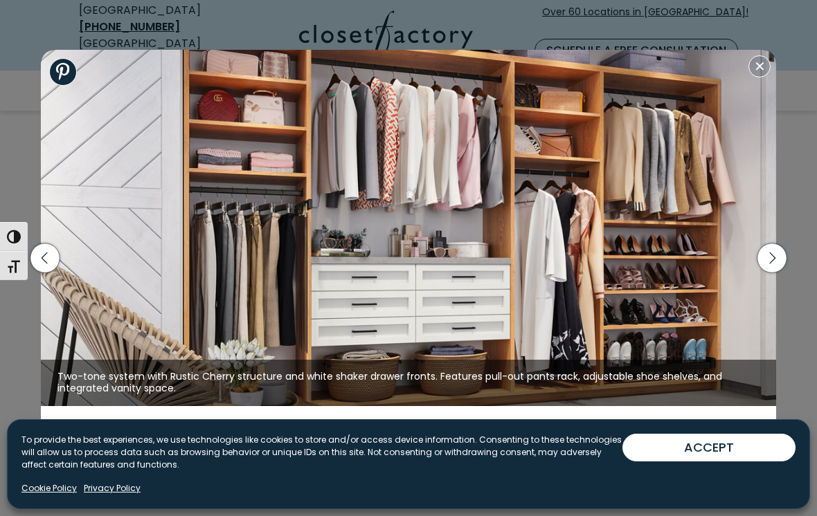
click at [774, 269] on icon "button" at bounding box center [771, 258] width 29 height 29
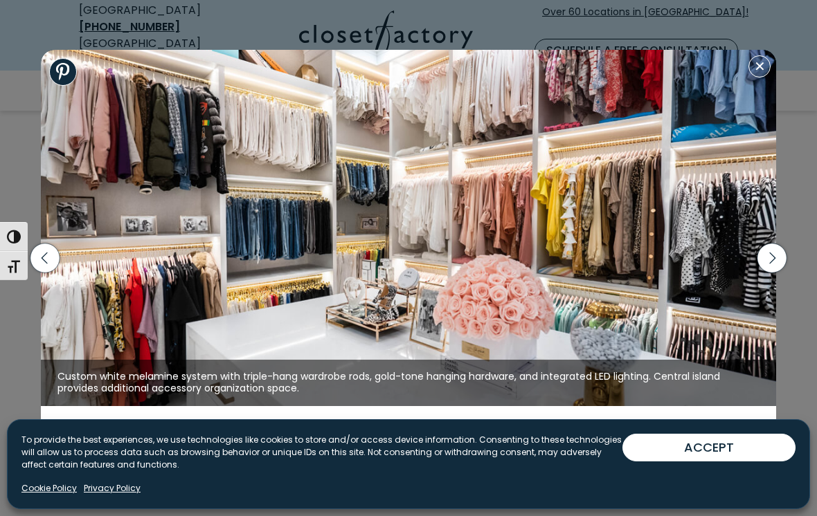
click at [777, 271] on icon "button" at bounding box center [771, 258] width 29 height 29
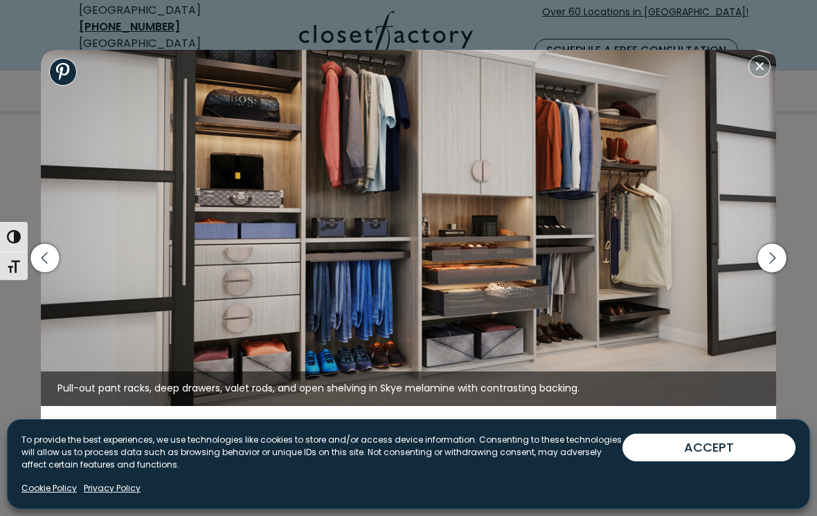
click at [784, 267] on icon "button" at bounding box center [771, 258] width 29 height 29
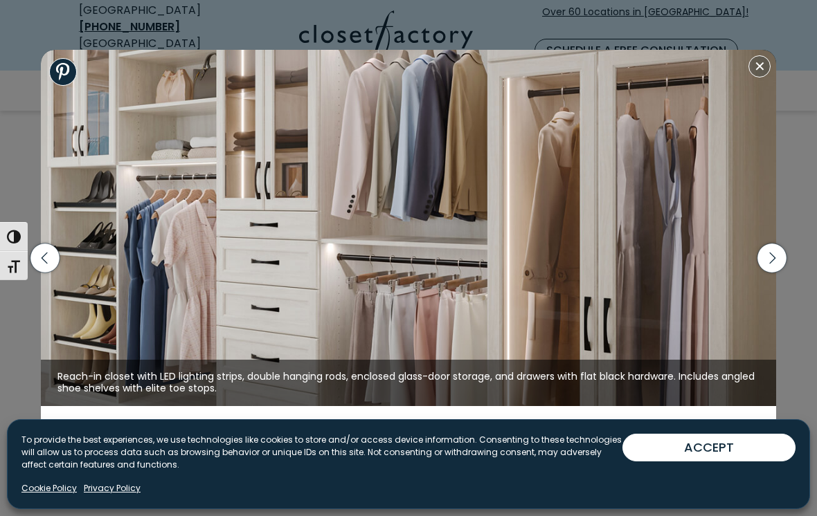
click at [776, 271] on icon "button" at bounding box center [771, 258] width 29 height 29
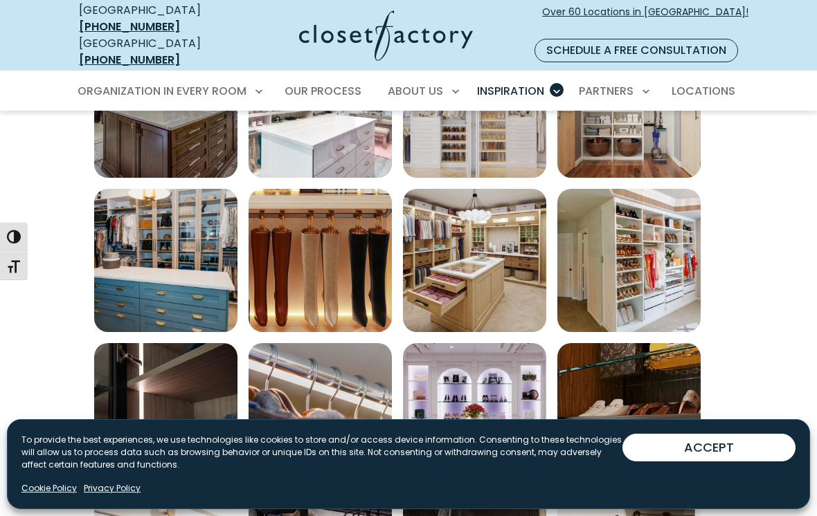
scroll to position [5823, 0]
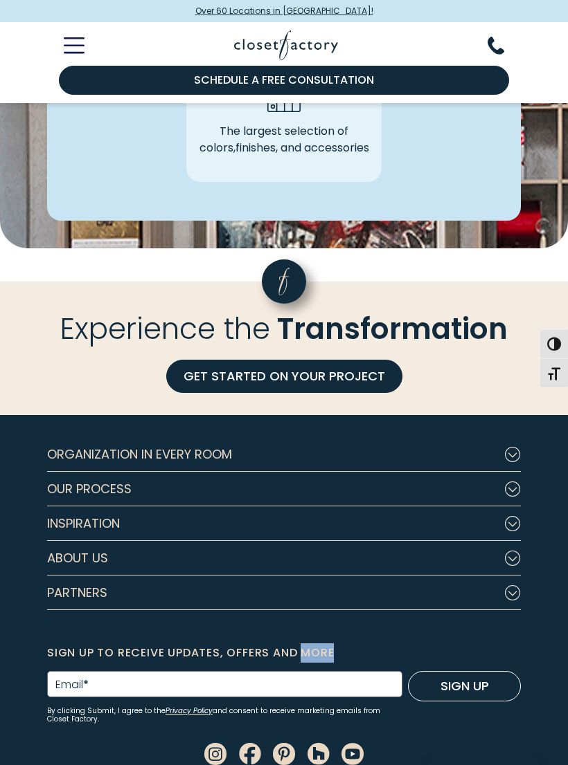
scroll to position [3764, 0]
